Goal: Information Seeking & Learning: Learn about a topic

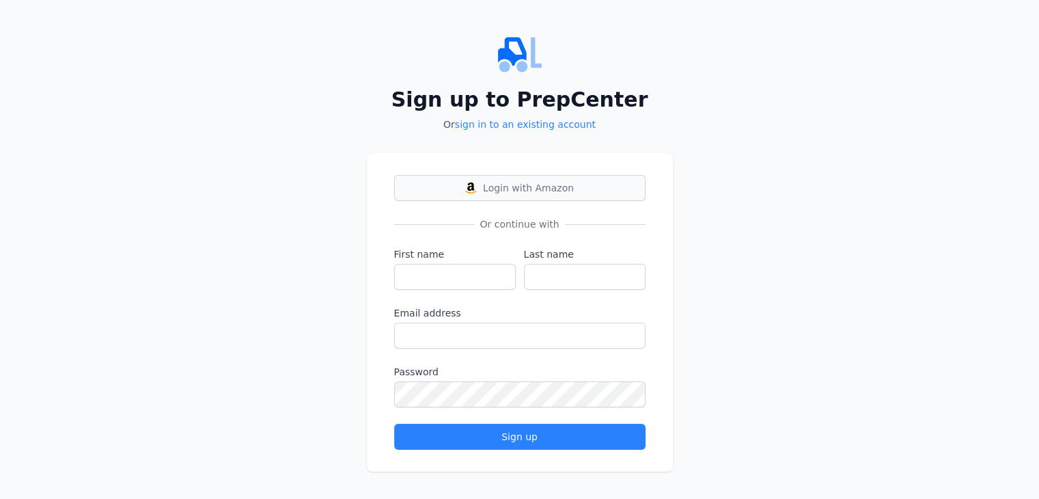
click at [579, 184] on button "Login with Amazon" at bounding box center [519, 188] width 251 height 26
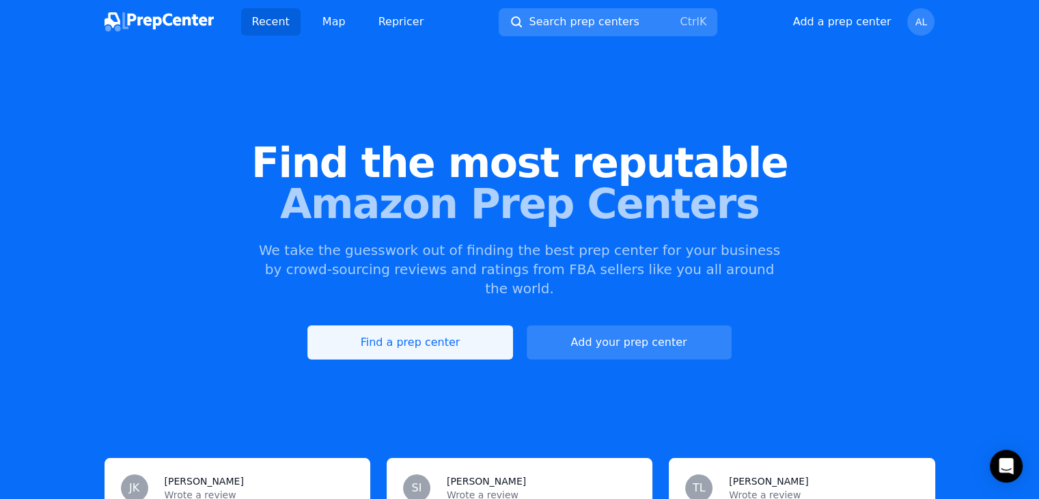
click at [460, 326] on link "Find a prep center" at bounding box center [409, 342] width 205 height 34
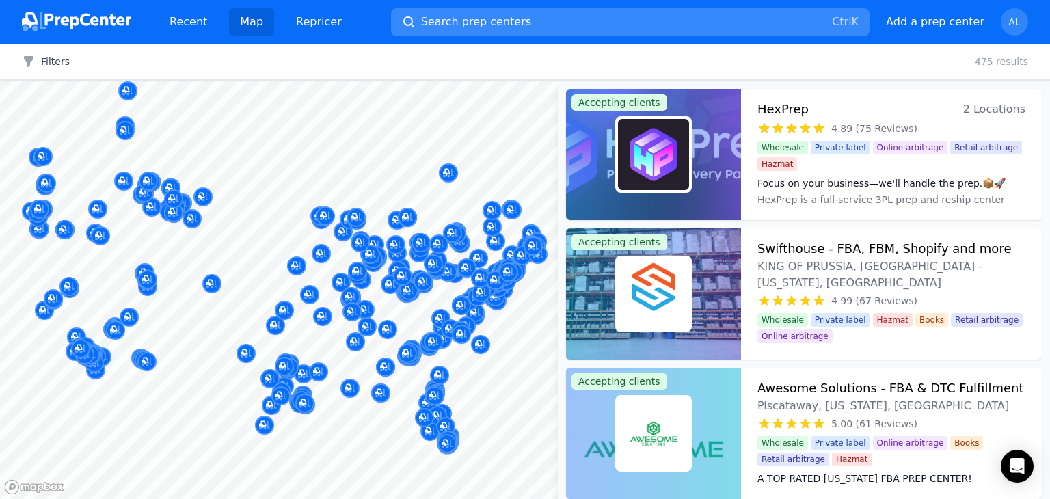
click at [433, 20] on span "Search prep centers" at bounding box center [476, 22] width 110 height 16
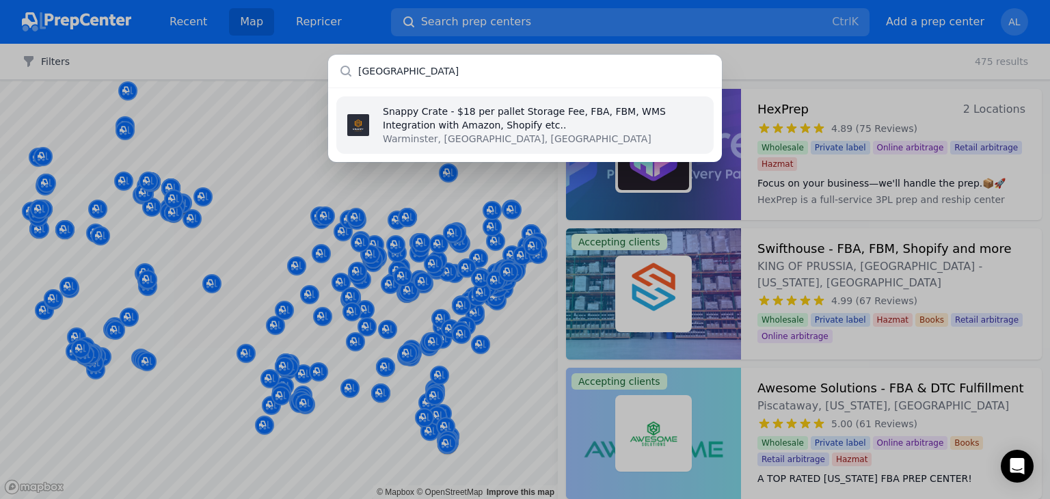
click at [456, 76] on input "sacramento" at bounding box center [525, 71] width 394 height 33
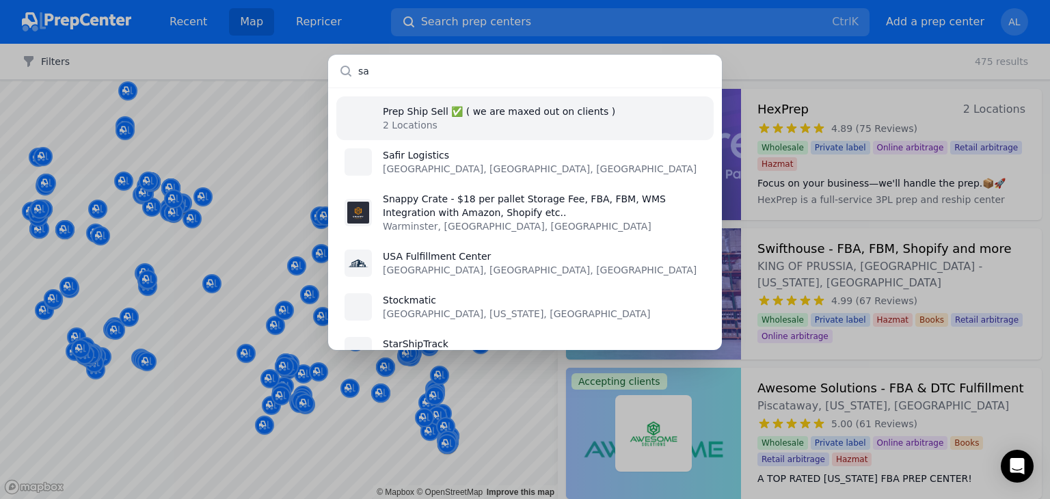
type input "s"
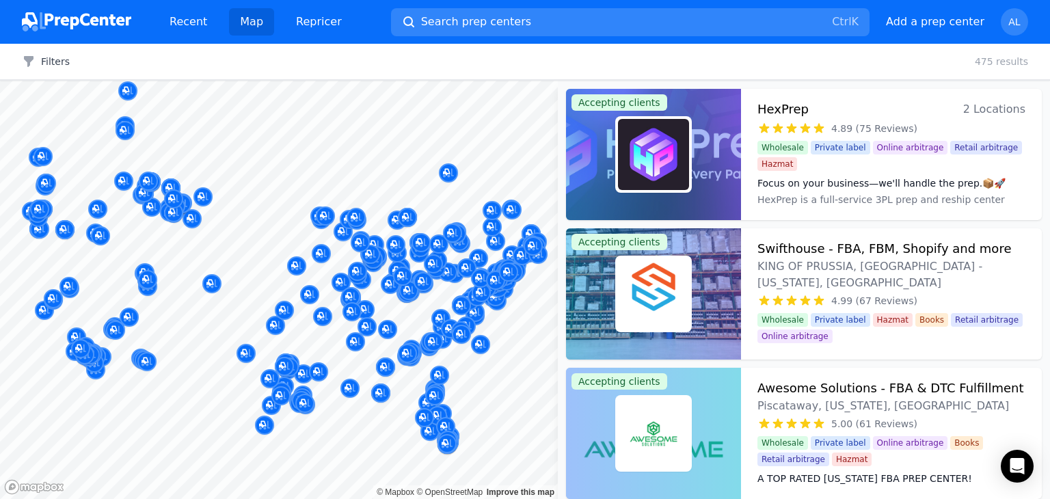
click at [286, 52] on div at bounding box center [525, 249] width 1050 height 499
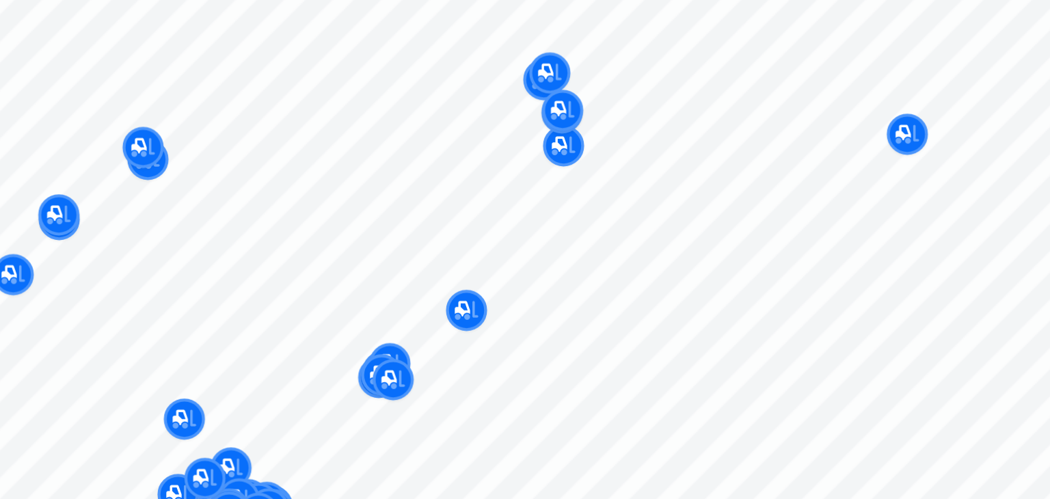
click at [159, 243] on body "Recent Map Repricer Search prep centers Ctrl K Open main menu Add a prep center…" at bounding box center [525, 249] width 1050 height 499
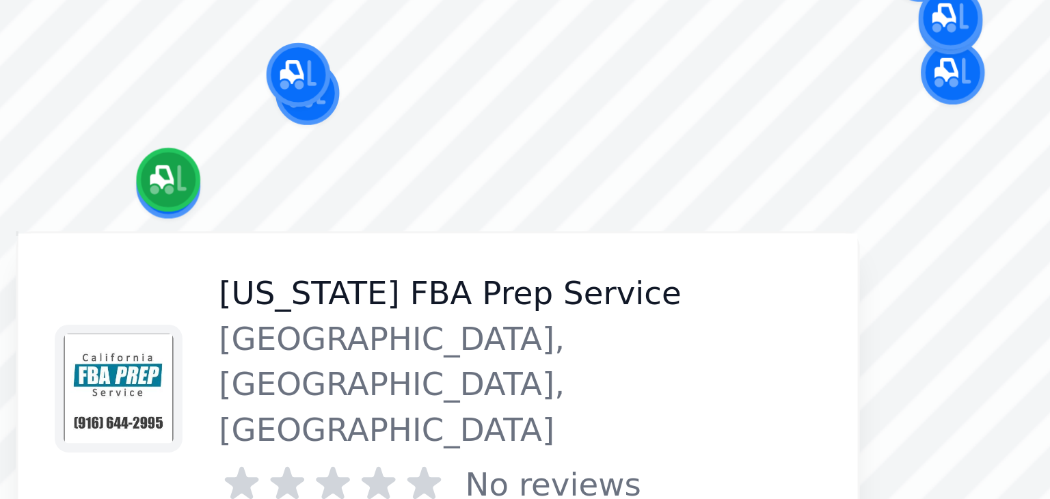
click at [141, 230] on icon "Map marker" at bounding box center [142, 226] width 11 height 14
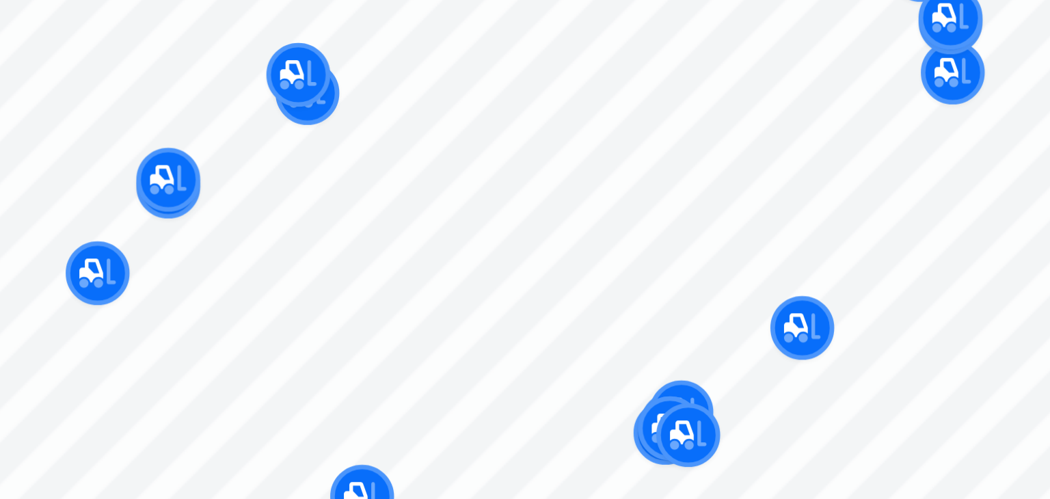
click at [139, 235] on button "Map marker" at bounding box center [142, 226] width 19 height 20
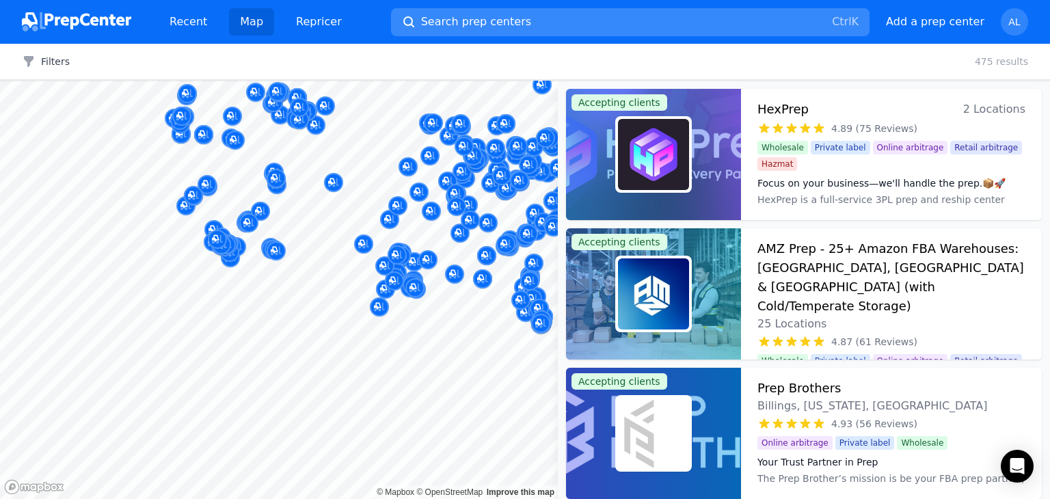
click at [535, 20] on button "Search prep centers Ctrl K" at bounding box center [630, 22] width 478 height 28
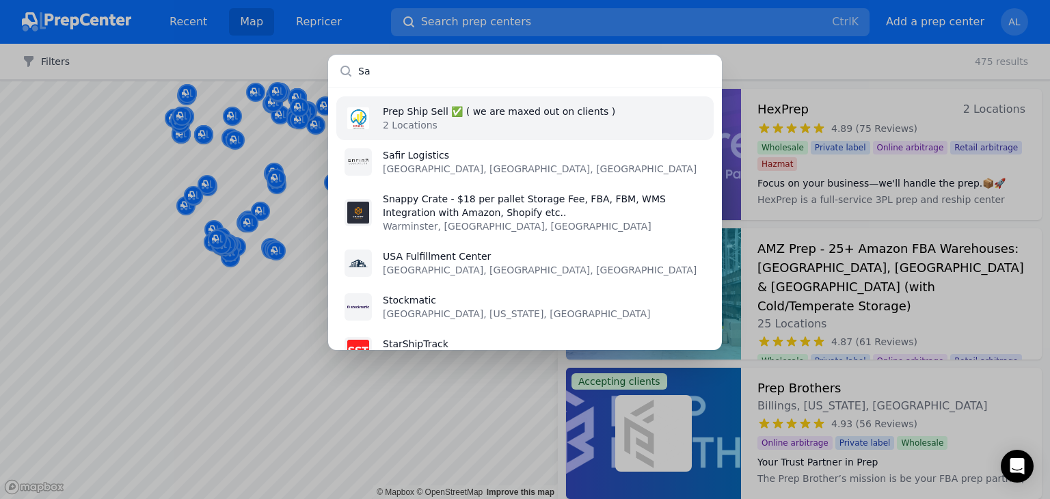
type input "S"
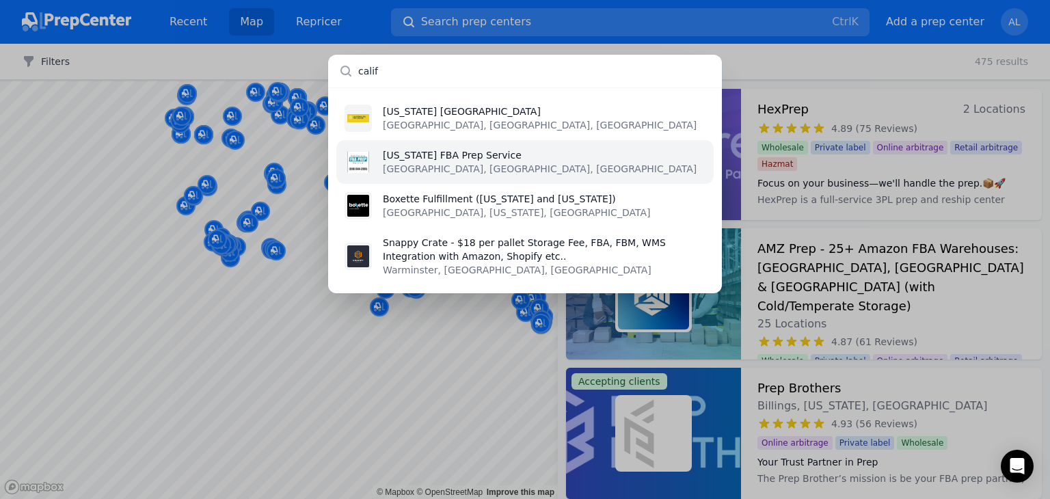
type input "calif"
click at [480, 157] on p "California FBA Prep Service" at bounding box center [540, 155] width 314 height 14
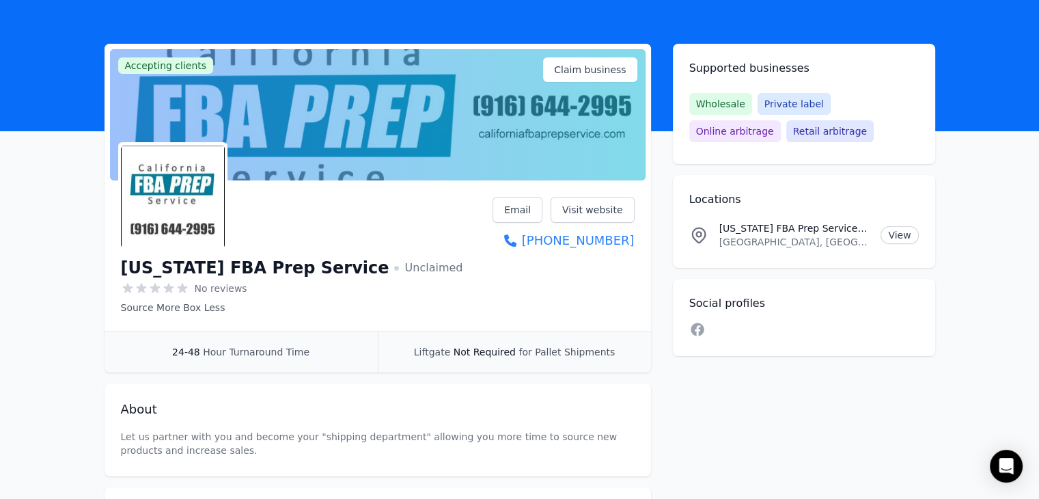
scroll to position [44, 0]
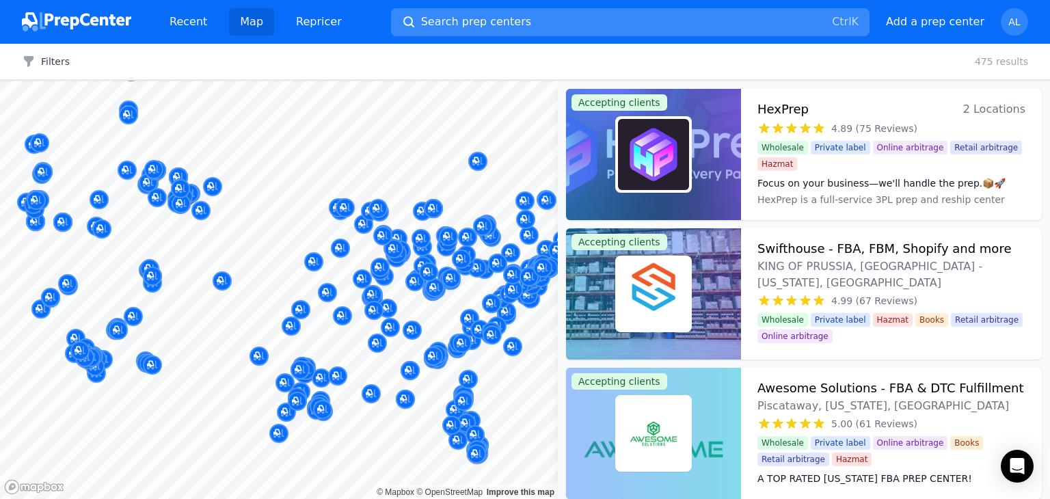
click at [443, 20] on span "Search prep centers" at bounding box center [476, 22] width 110 height 16
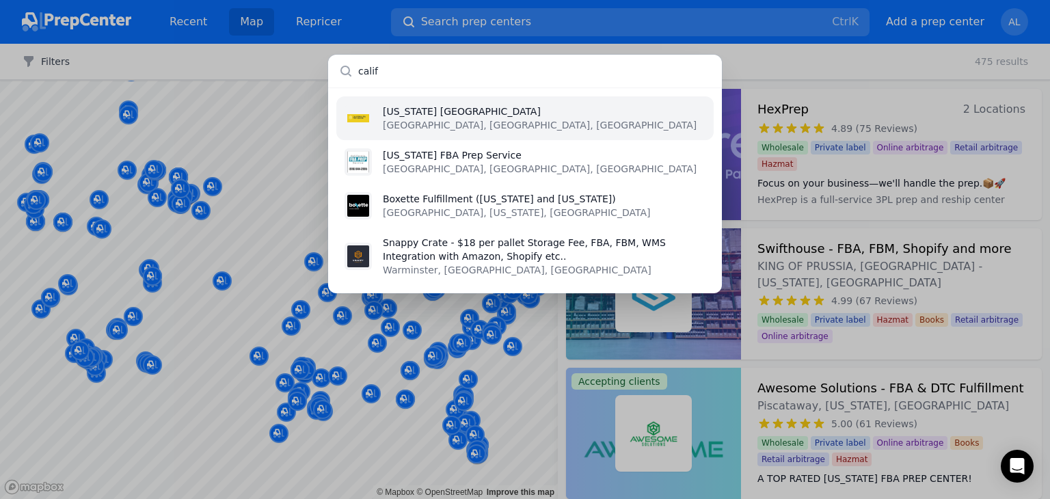
type input "calif"
click at [427, 102] on li "California FBA Prep Center Compton, CA, US" at bounding box center [524, 118] width 377 height 44
